Goal: Task Accomplishment & Management: Use online tool/utility

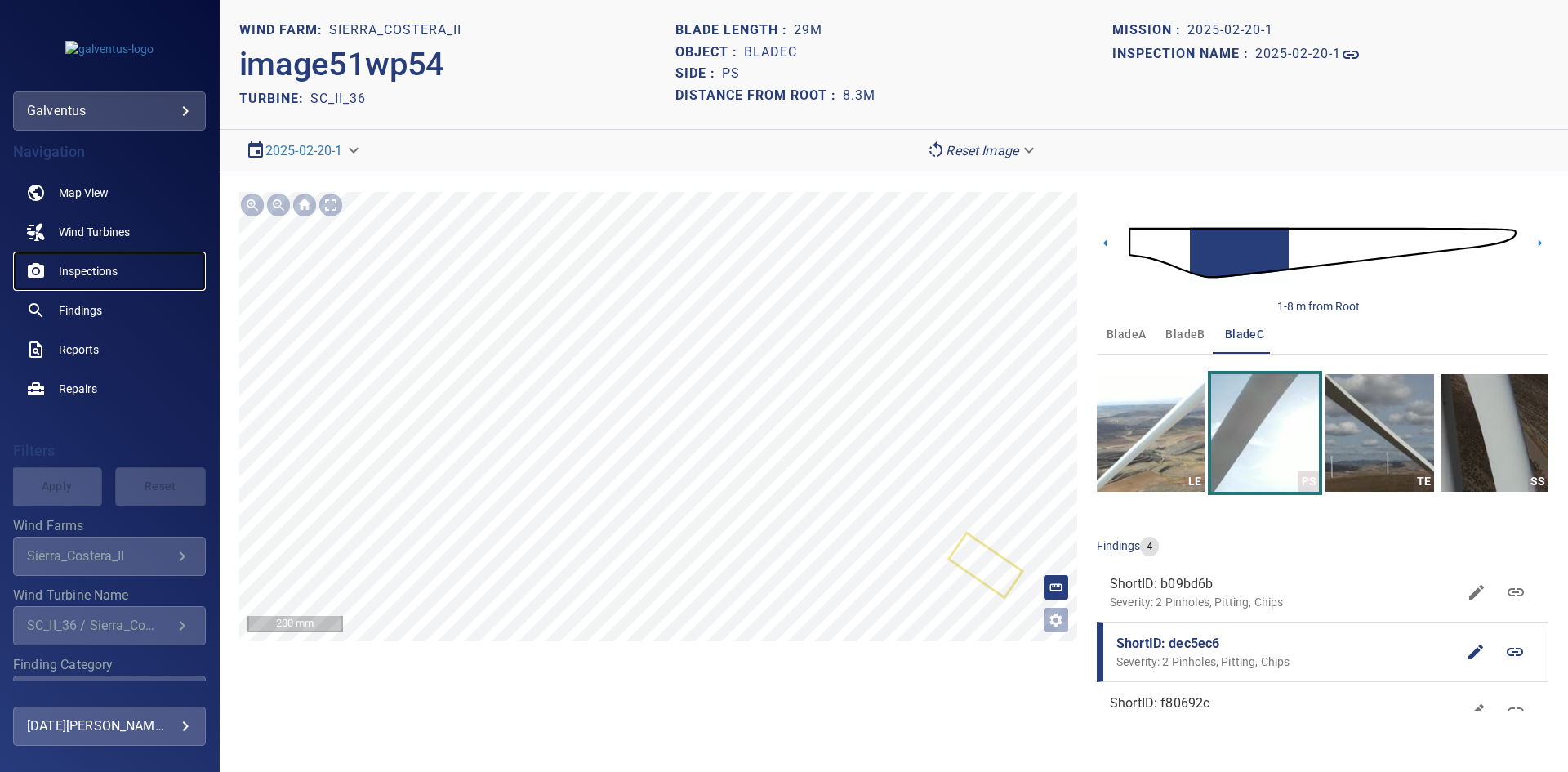
click at [97, 272] on span "Inspections" at bounding box center [88, 272] width 59 height 16
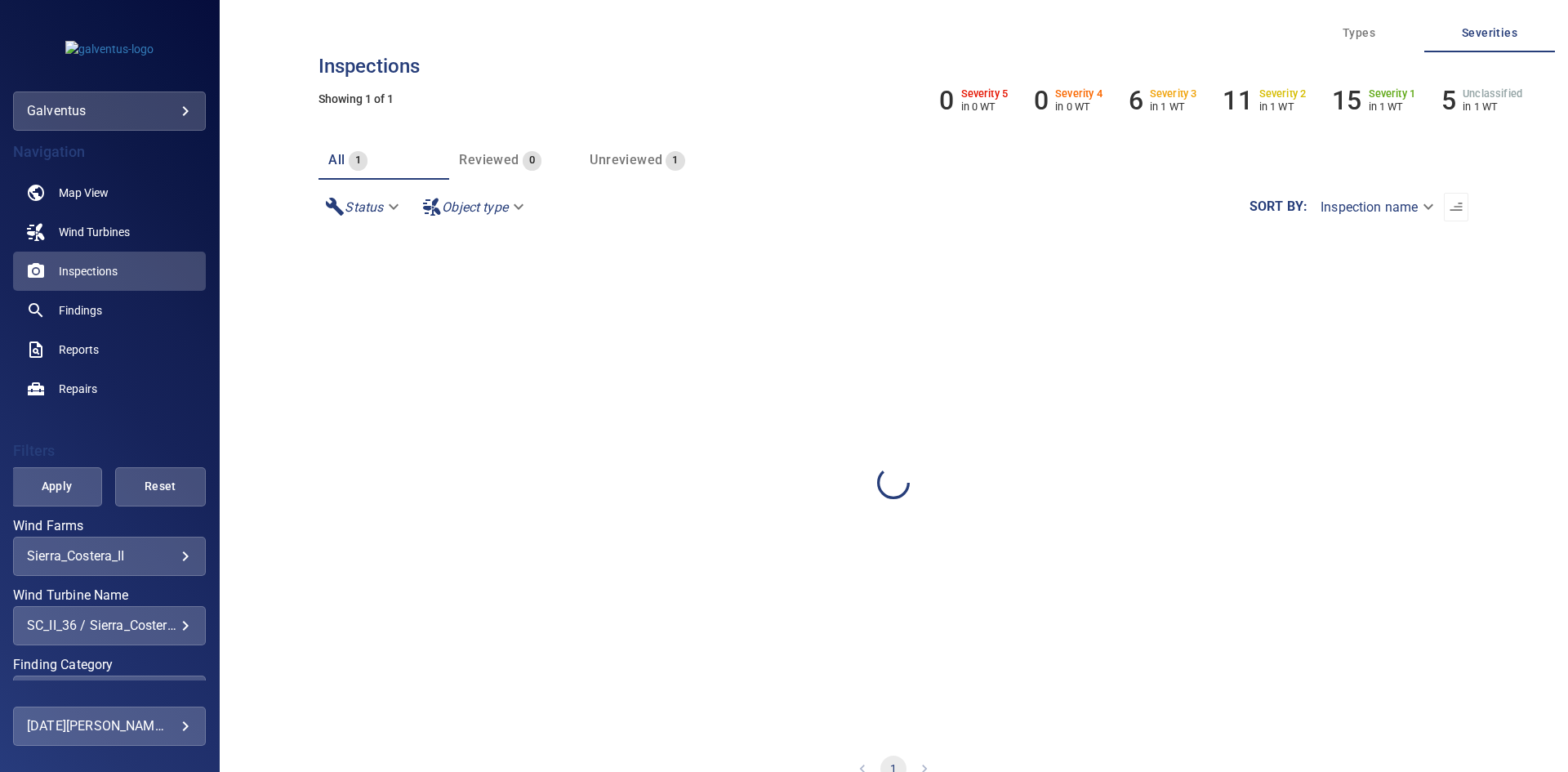
click at [144, 558] on body "**********" at bounding box center [784, 386] width 1568 height 772
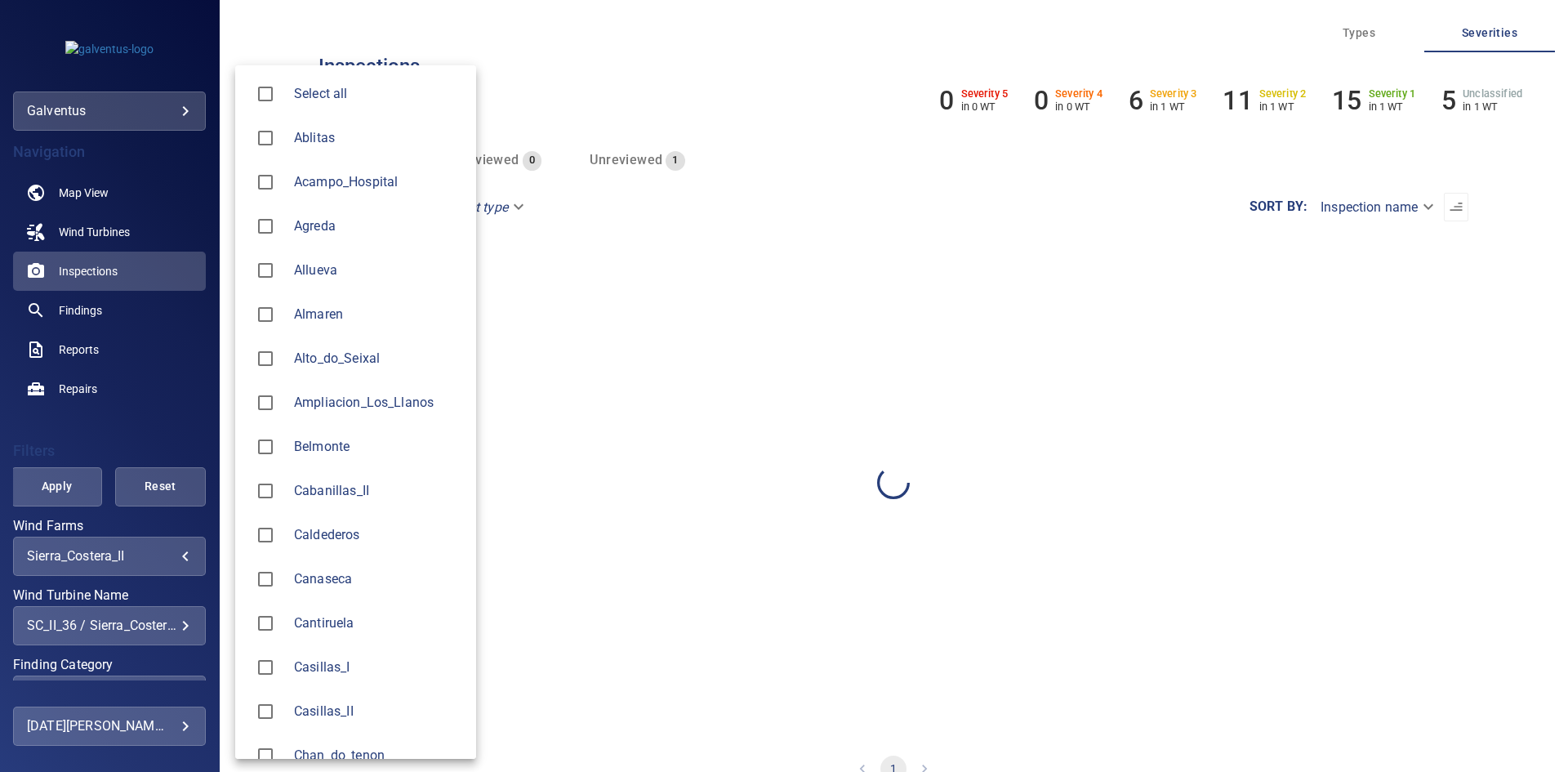
scroll to position [1932, 0]
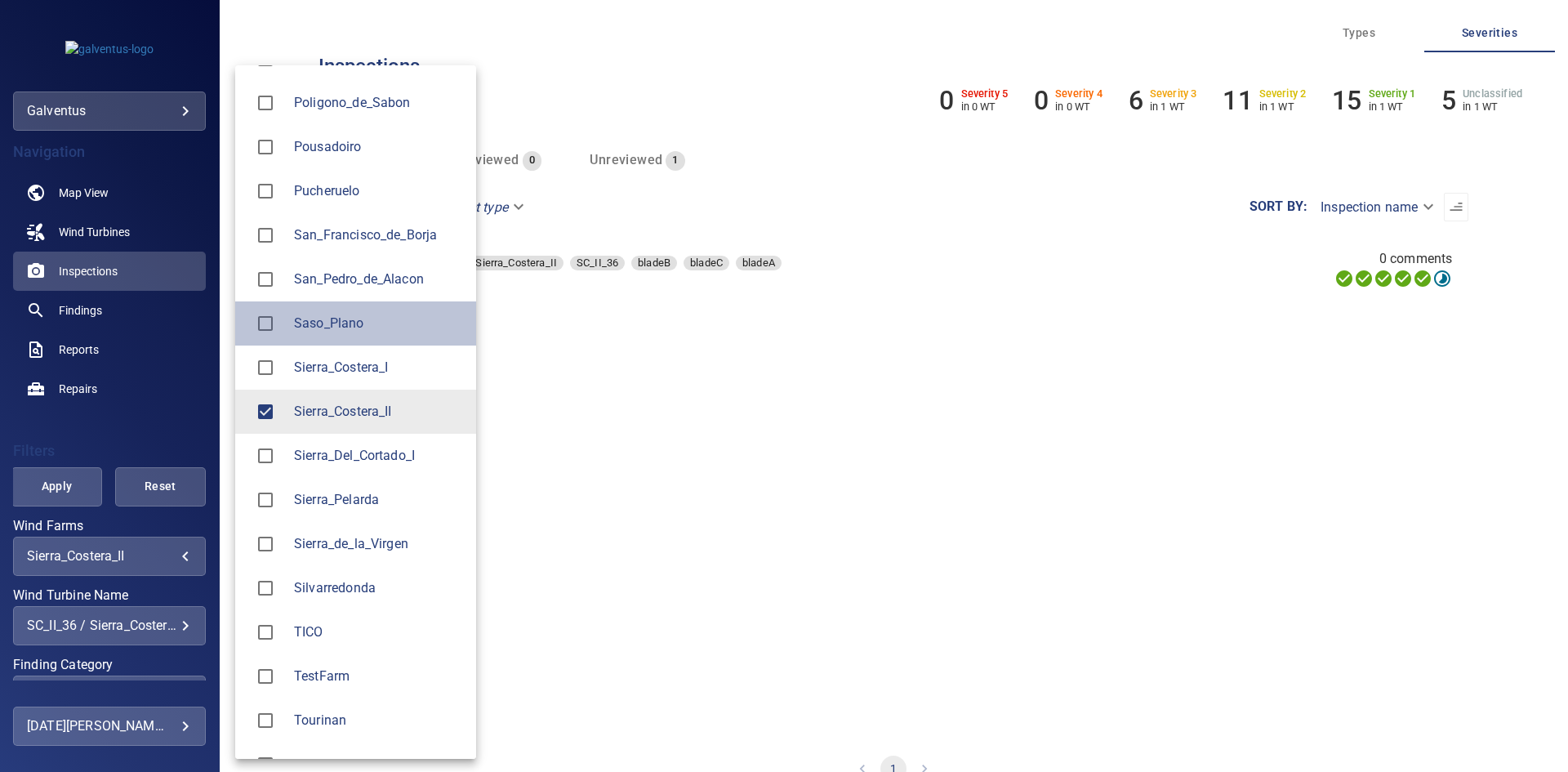
click at [333, 329] on span "Saso_Plano" at bounding box center [379, 324] width 169 height 20
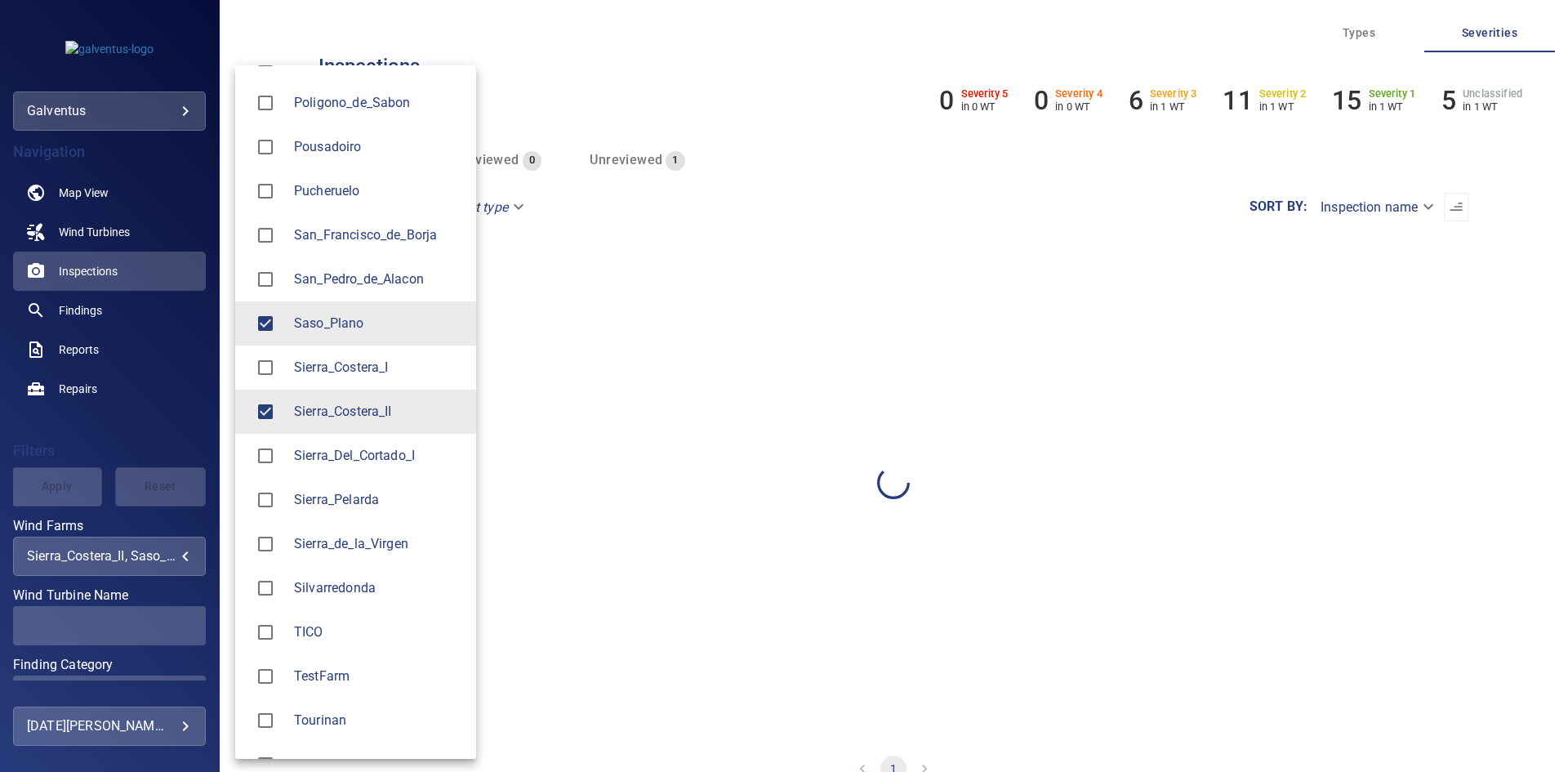
drag, startPoint x: 292, startPoint y: 437, endPoint x: 301, endPoint y: 416, distance: 22.8
click at [292, 437] on li "Sierra_Del_Cortado_I" at bounding box center [355, 456] width 241 height 44
click at [302, 414] on span "Sierra_Costera_II" at bounding box center [379, 412] width 169 height 20
click at [283, 443] on div at bounding box center [272, 456] width 46 height 35
type input "**********"
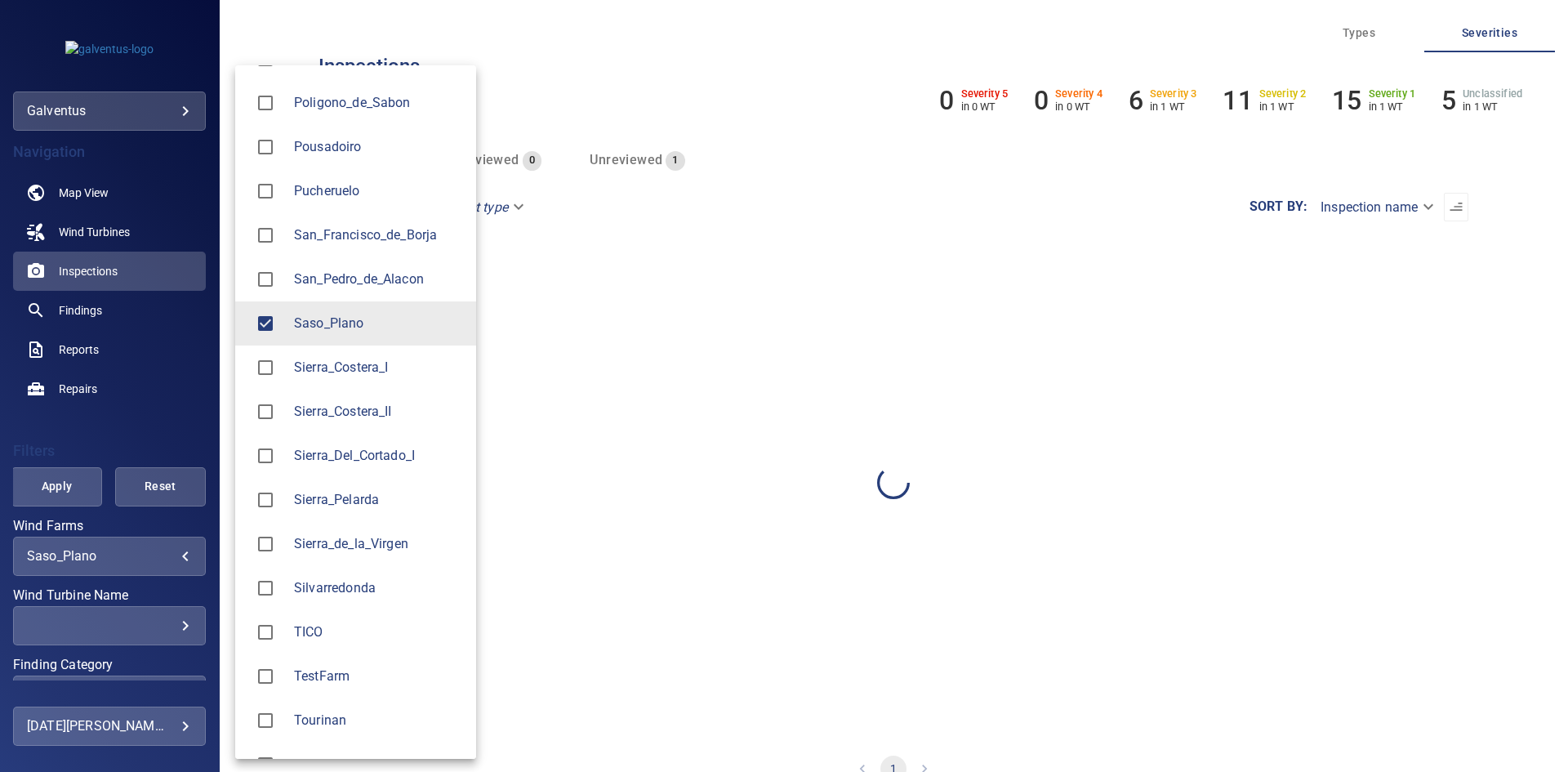
click at [91, 633] on div at bounding box center [784, 386] width 1568 height 772
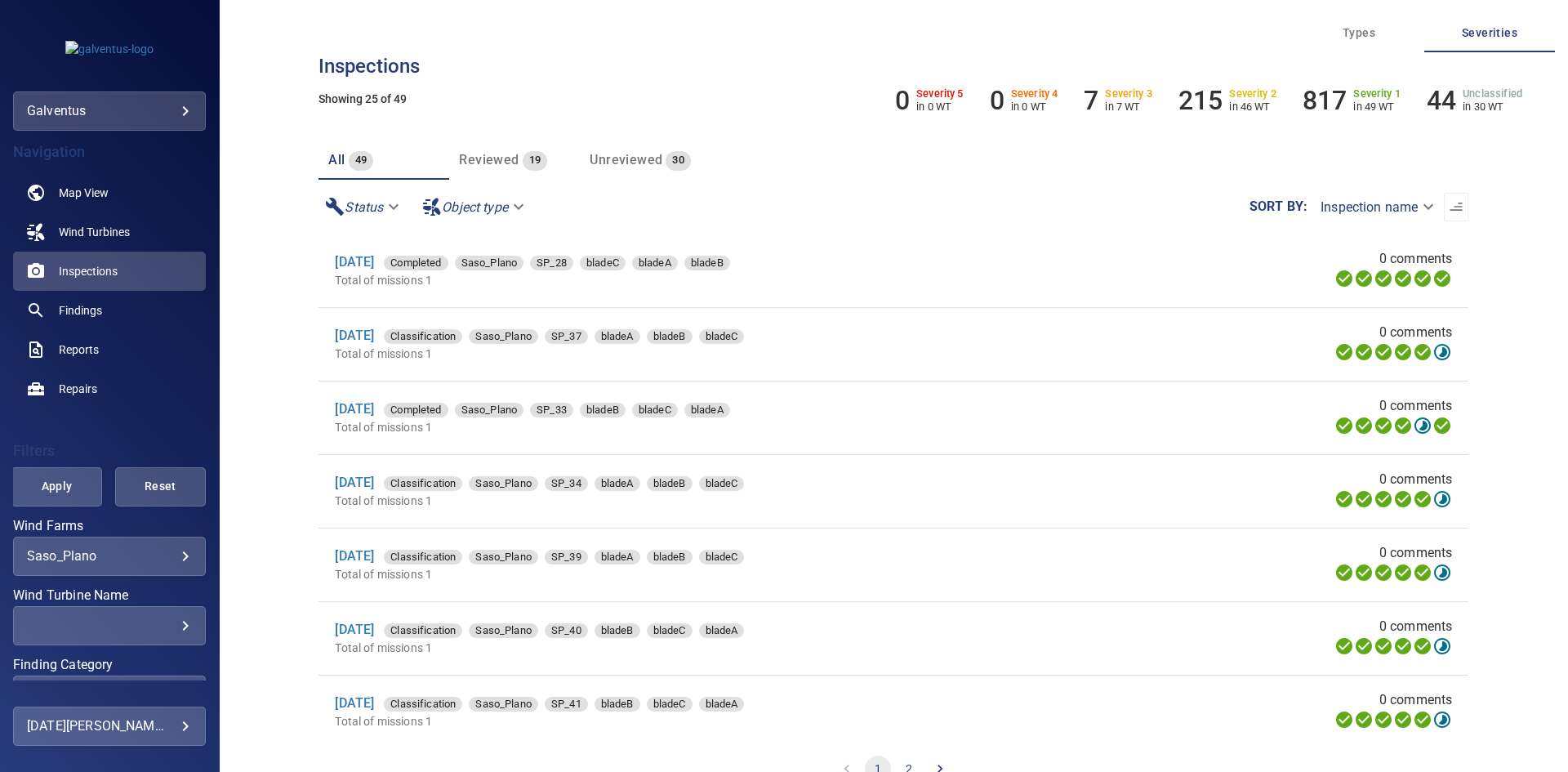
click at [138, 629] on div "Select all Ablitas Acampo_Hospital Agreda Allueva [GEOGRAPHIC_DATA] Alto_do_Sei…" at bounding box center [784, 386] width 1568 height 772
click at [170, 626] on div "​" at bounding box center [109, 625] width 165 height 15
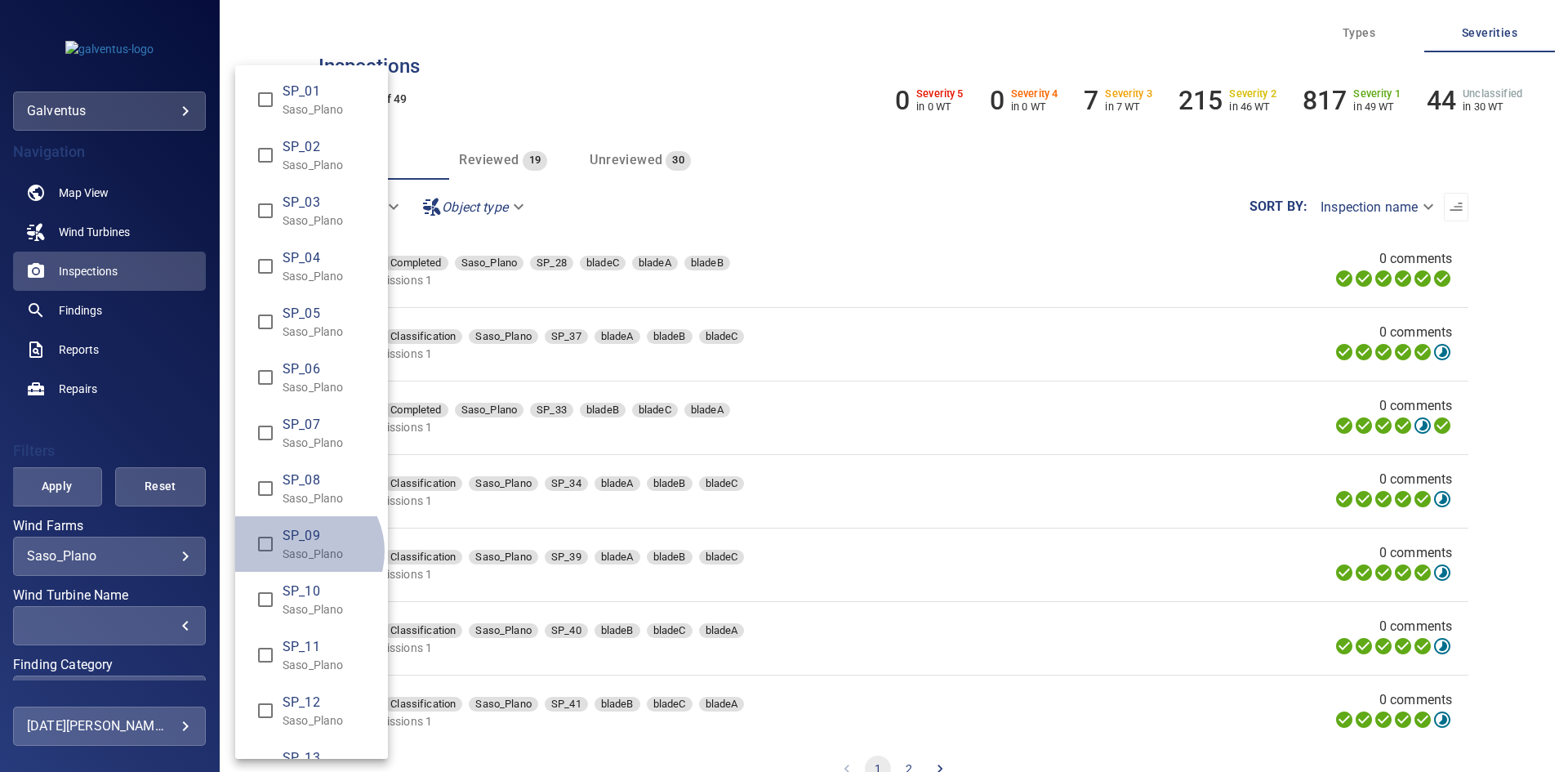
click at [301, 551] on p "Saso_Plano" at bounding box center [328, 554] width 92 height 16
type input "**********"
click at [23, 478] on div "Wind Turbine Name" at bounding box center [784, 386] width 1568 height 772
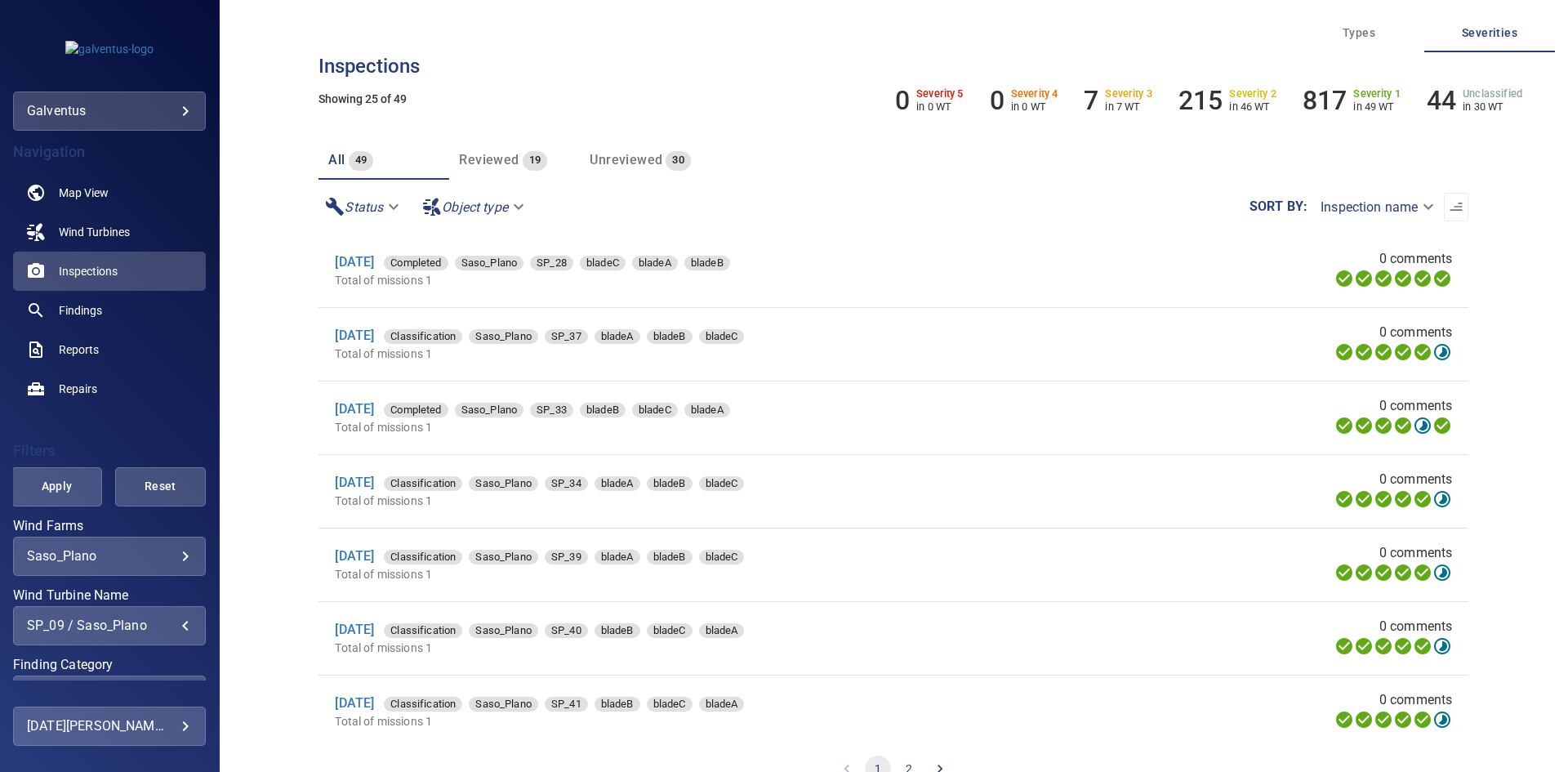
click at [53, 490] on span "Apply" at bounding box center [56, 487] width 50 height 20
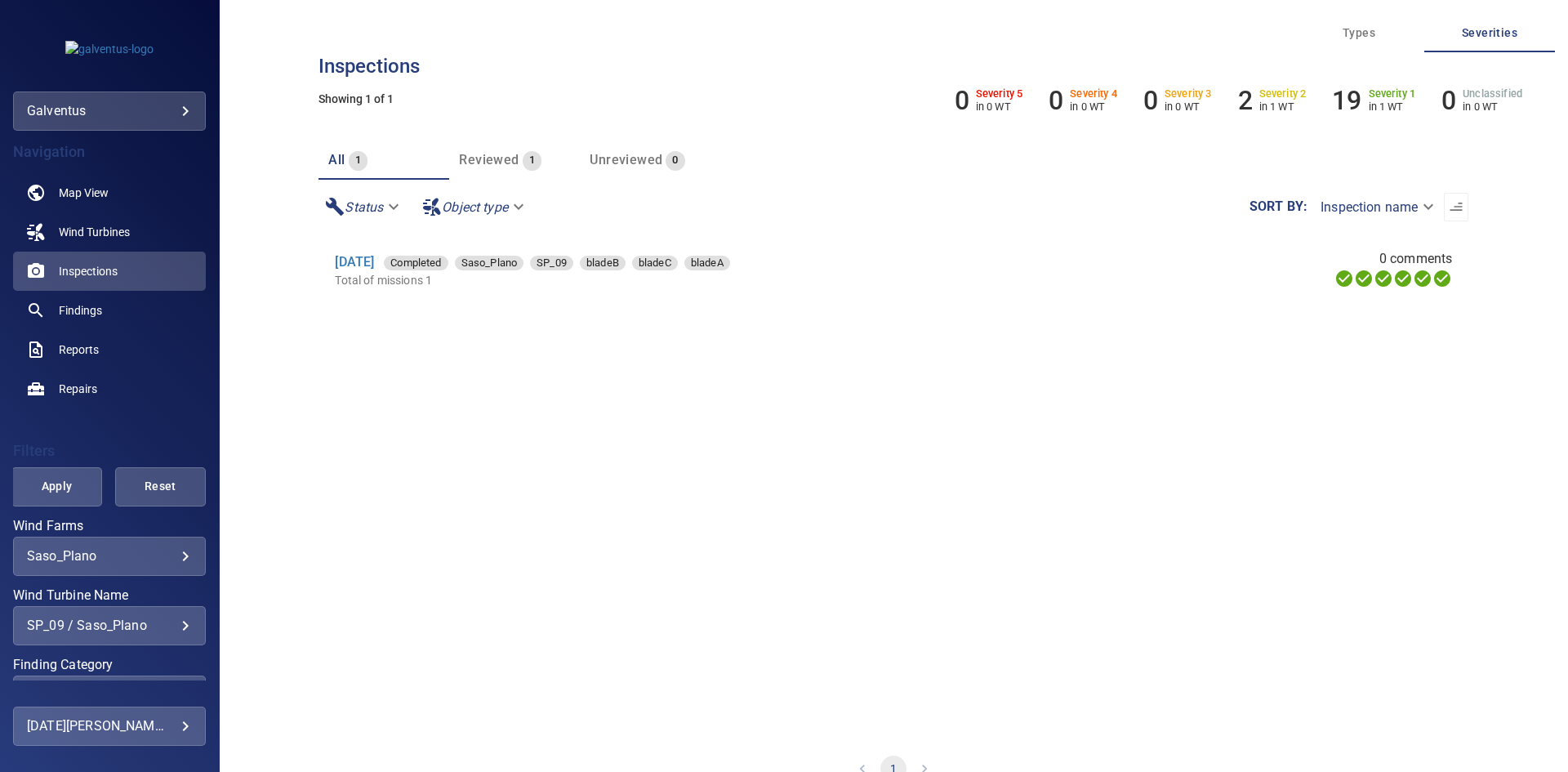
click at [369, 254] on div "[DATE] Completed Saso_Plano SP_09 bladeB bladeC bladeA" at bounding box center [684, 262] width 699 height 20
click at [369, 266] on link "[DATE]" at bounding box center [354, 262] width 39 height 15
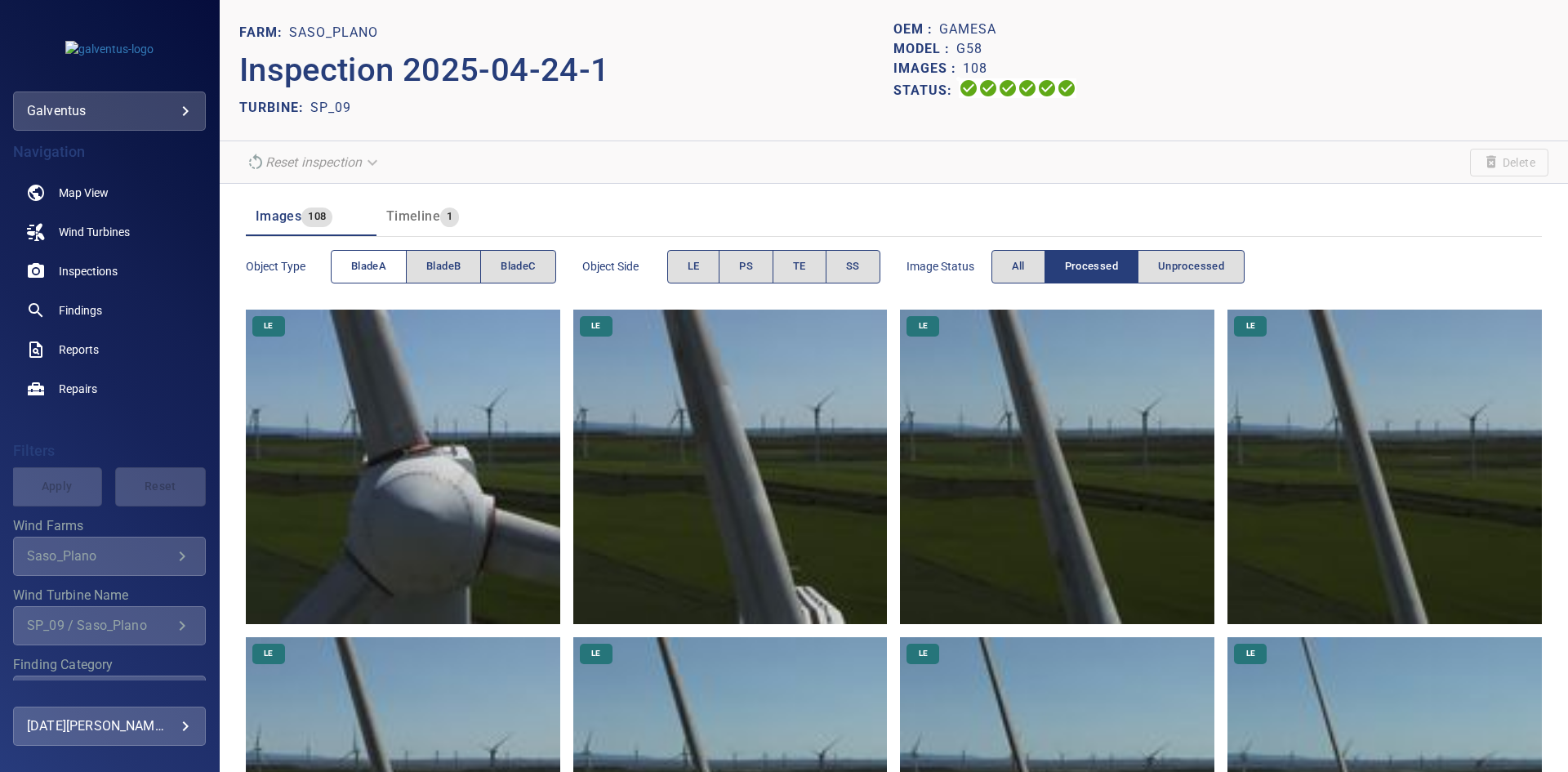
click at [370, 258] on span "bladeA" at bounding box center [368, 266] width 36 height 19
click at [793, 264] on button "TE" at bounding box center [799, 266] width 54 height 34
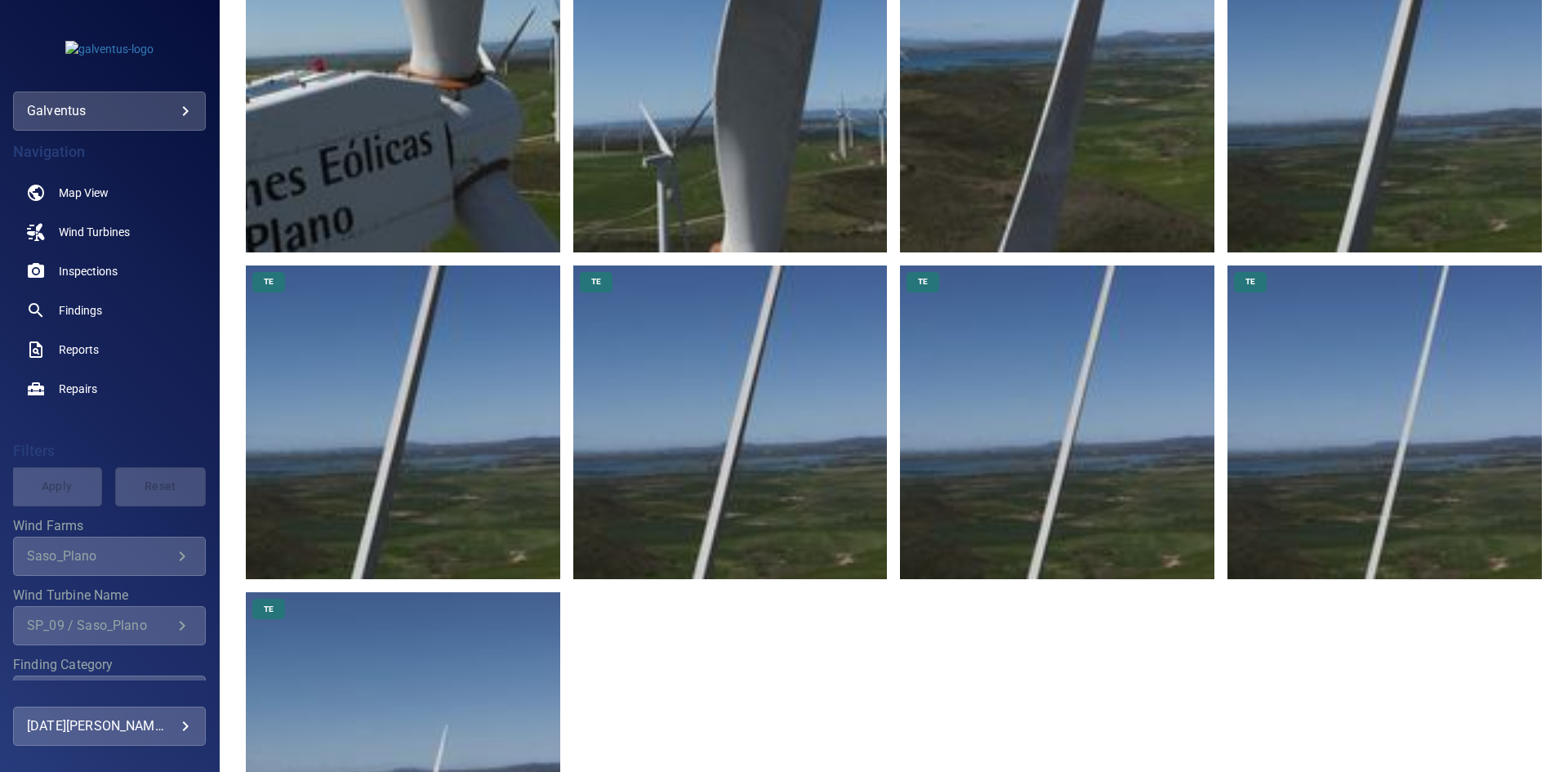
scroll to position [538, 0]
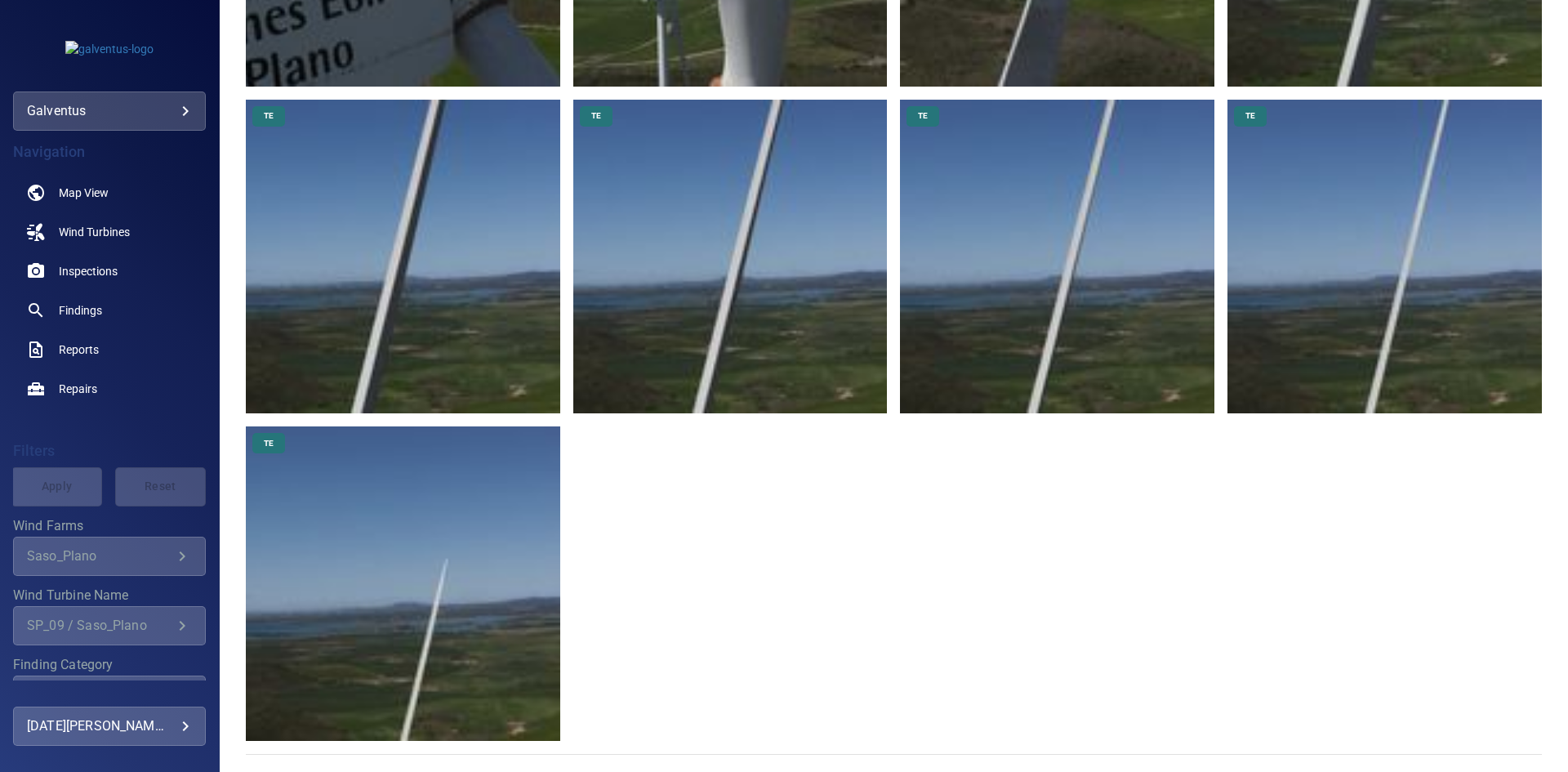
click at [487, 629] on img at bounding box center [403, 583] width 314 height 314
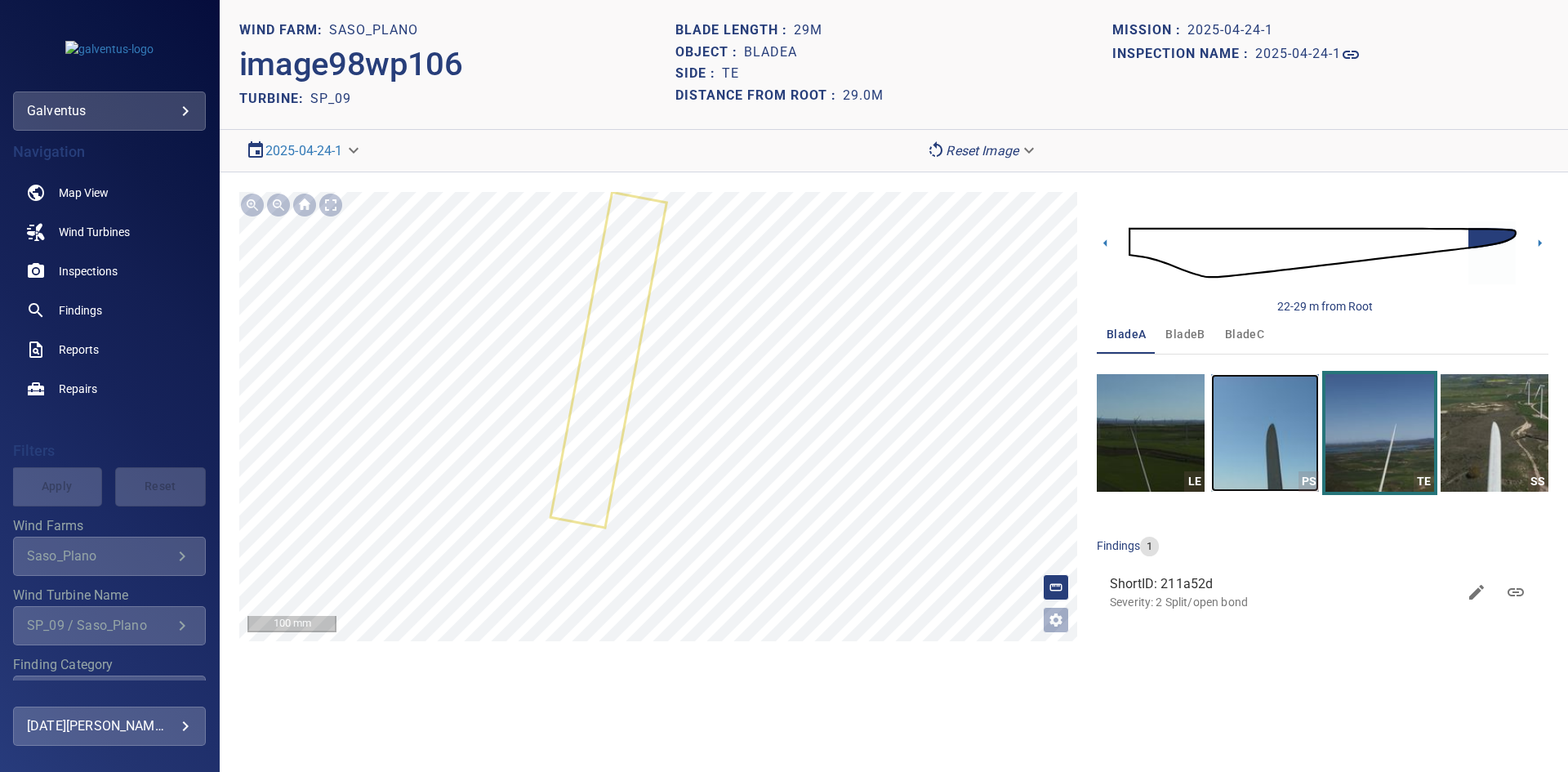
click at [1276, 461] on img "button" at bounding box center [1265, 433] width 108 height 118
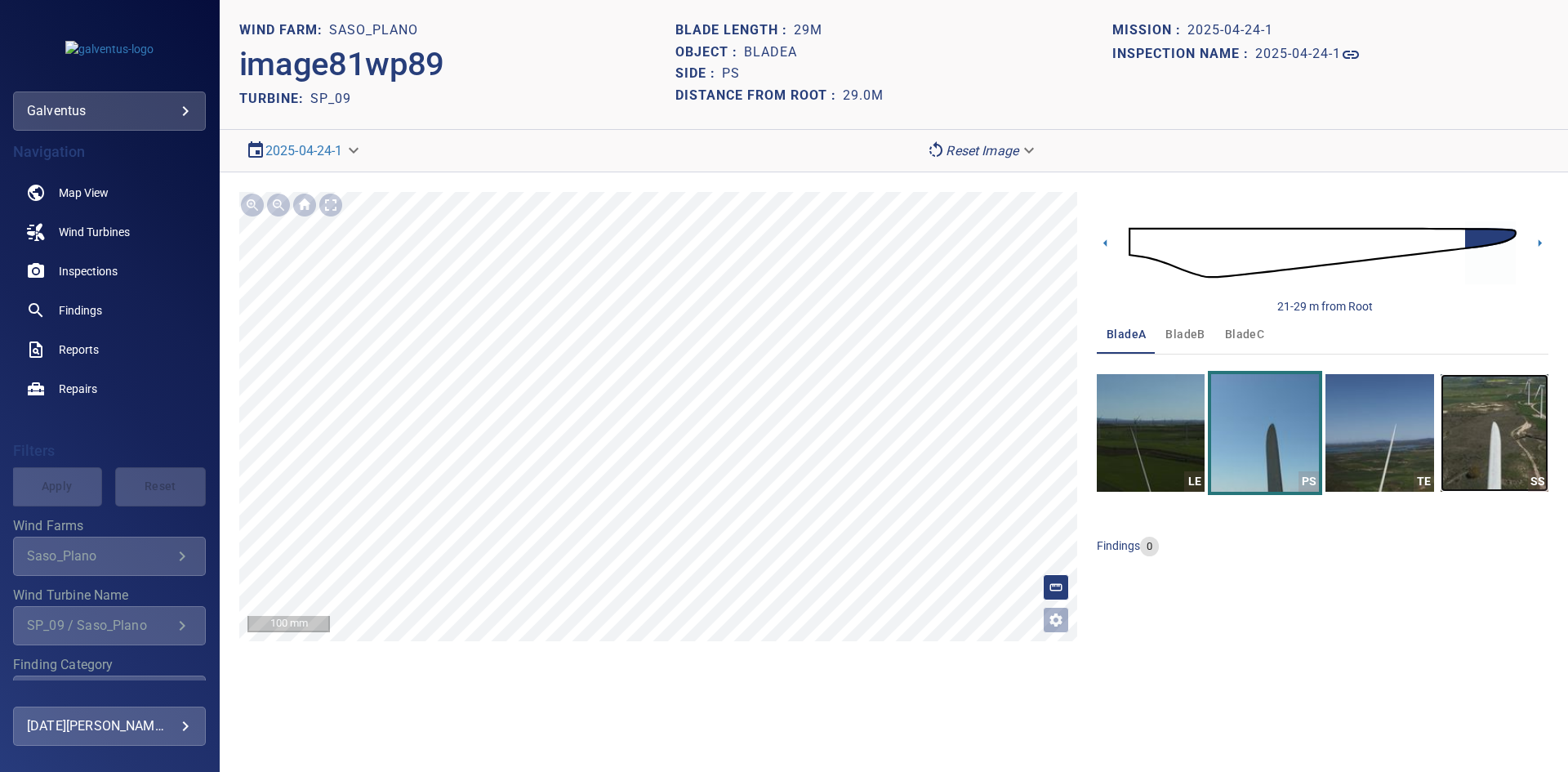
click at [1512, 416] on img "button" at bounding box center [1494, 433] width 108 height 118
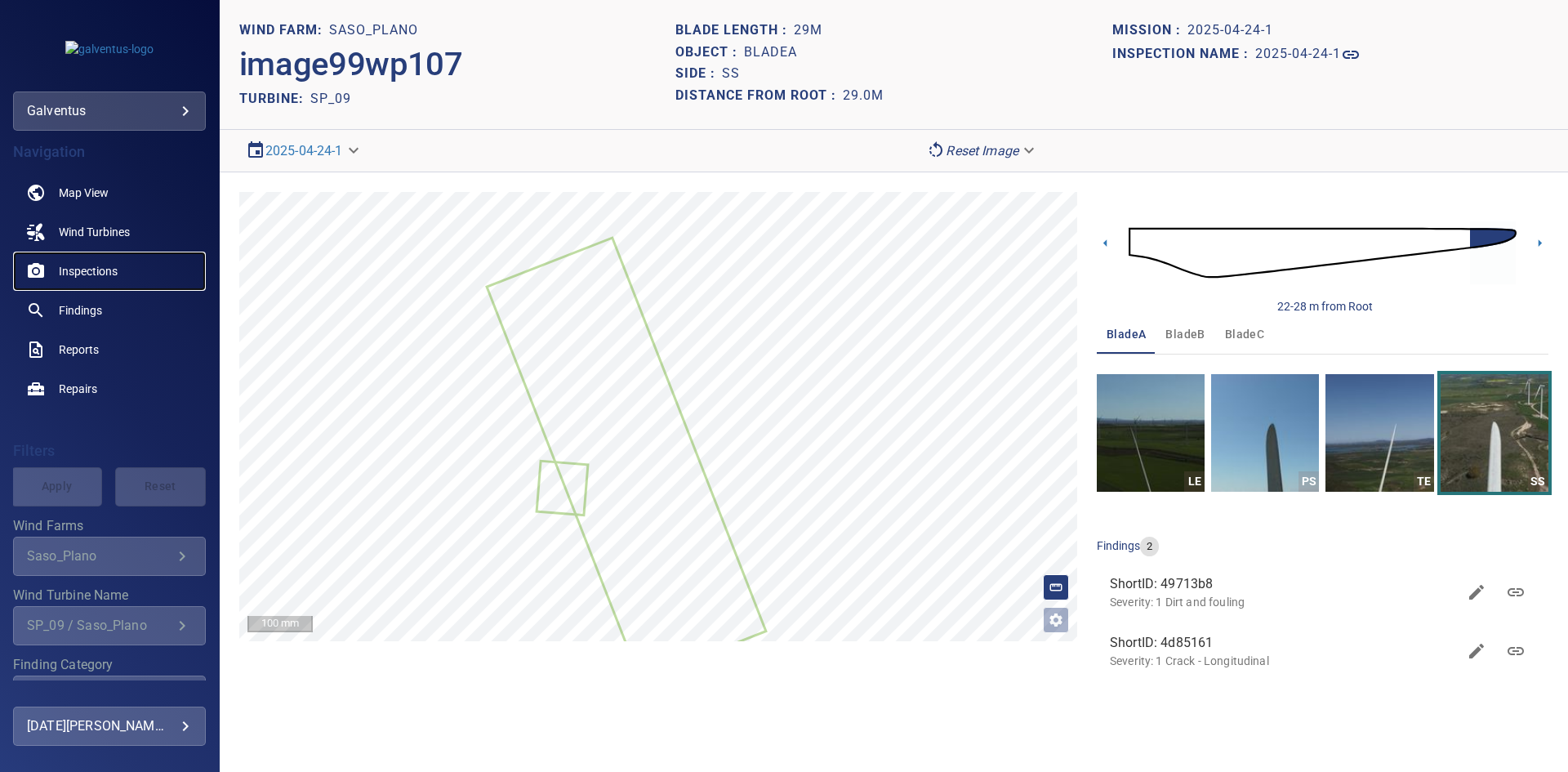
click at [73, 265] on span "Inspections" at bounding box center [88, 272] width 59 height 16
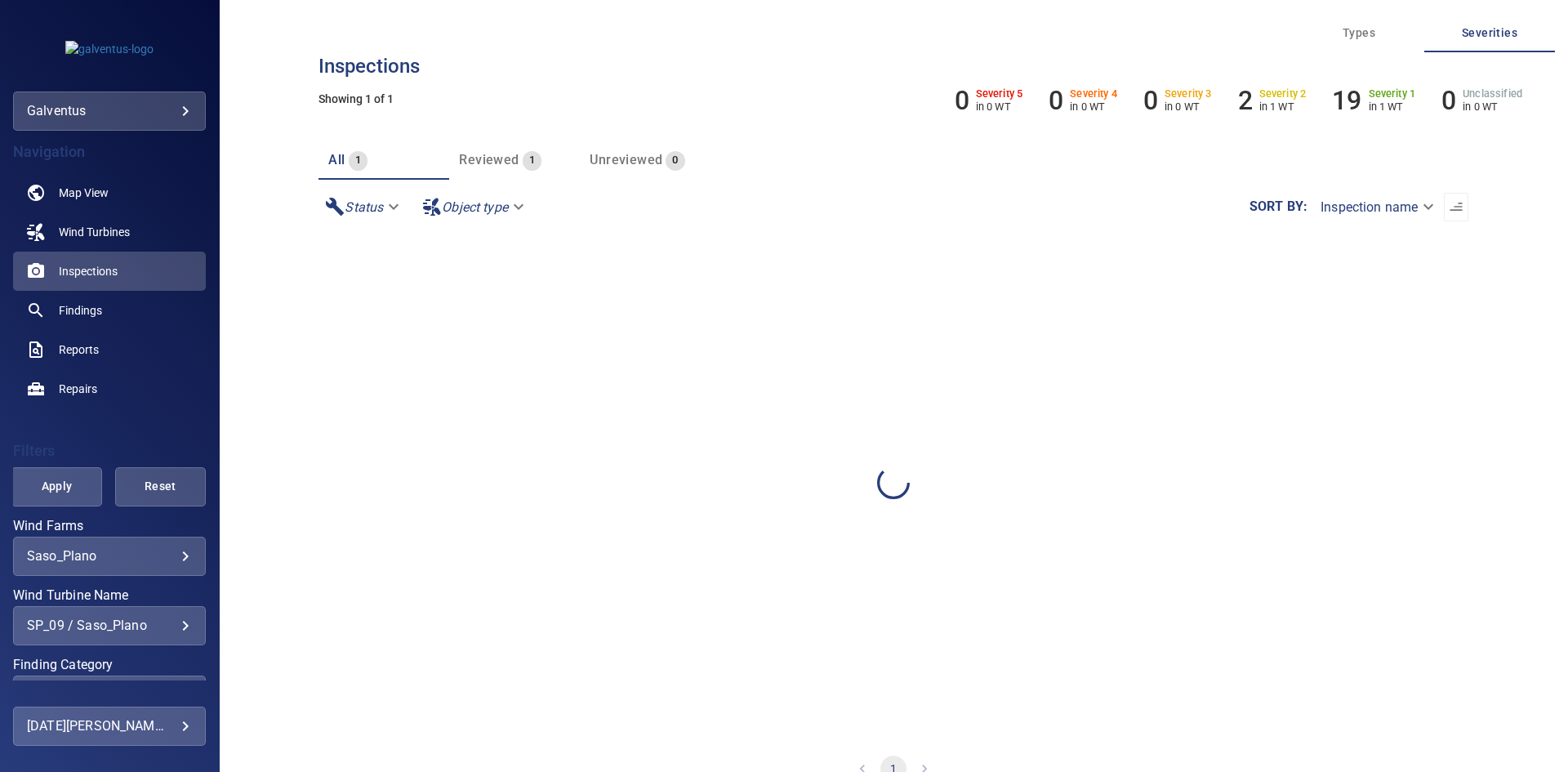
click at [93, 584] on div "**********" at bounding box center [109, 658] width 193 height 278
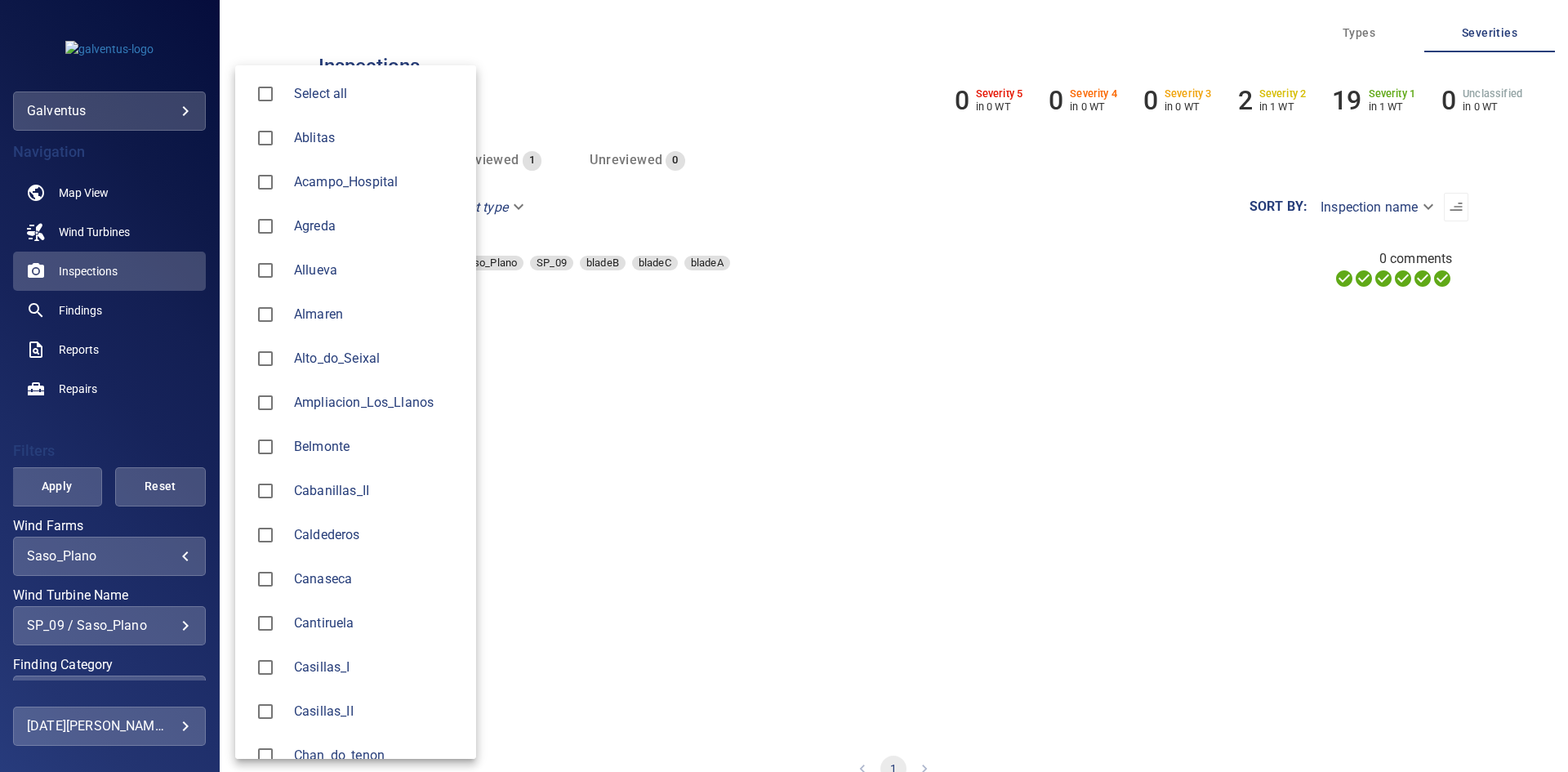
click at [119, 558] on body "**********" at bounding box center [784, 386] width 1568 height 772
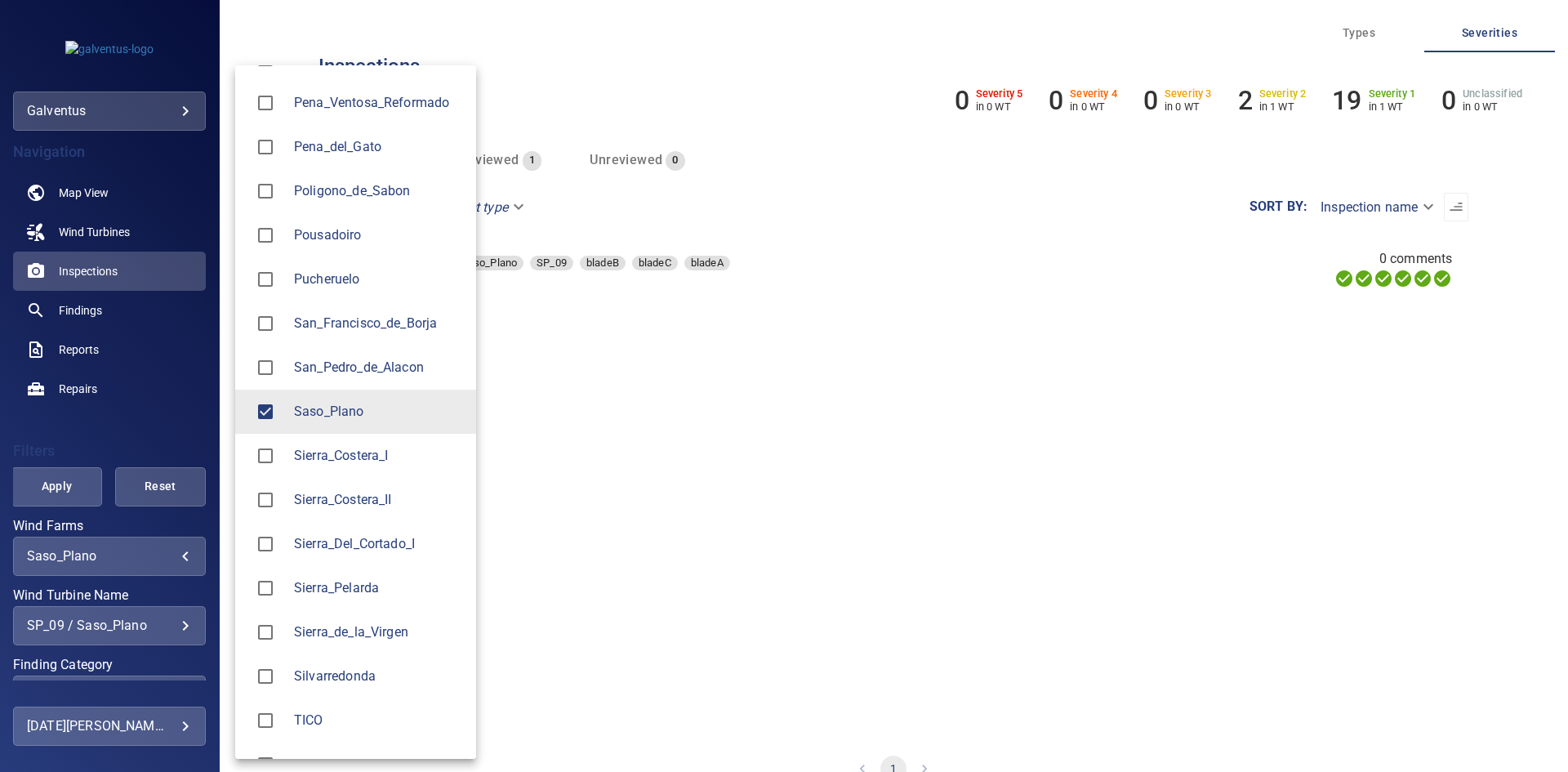
click at [320, 406] on span "Saso_Plano" at bounding box center [379, 412] width 169 height 20
